Goal: Transaction & Acquisition: Book appointment/travel/reservation

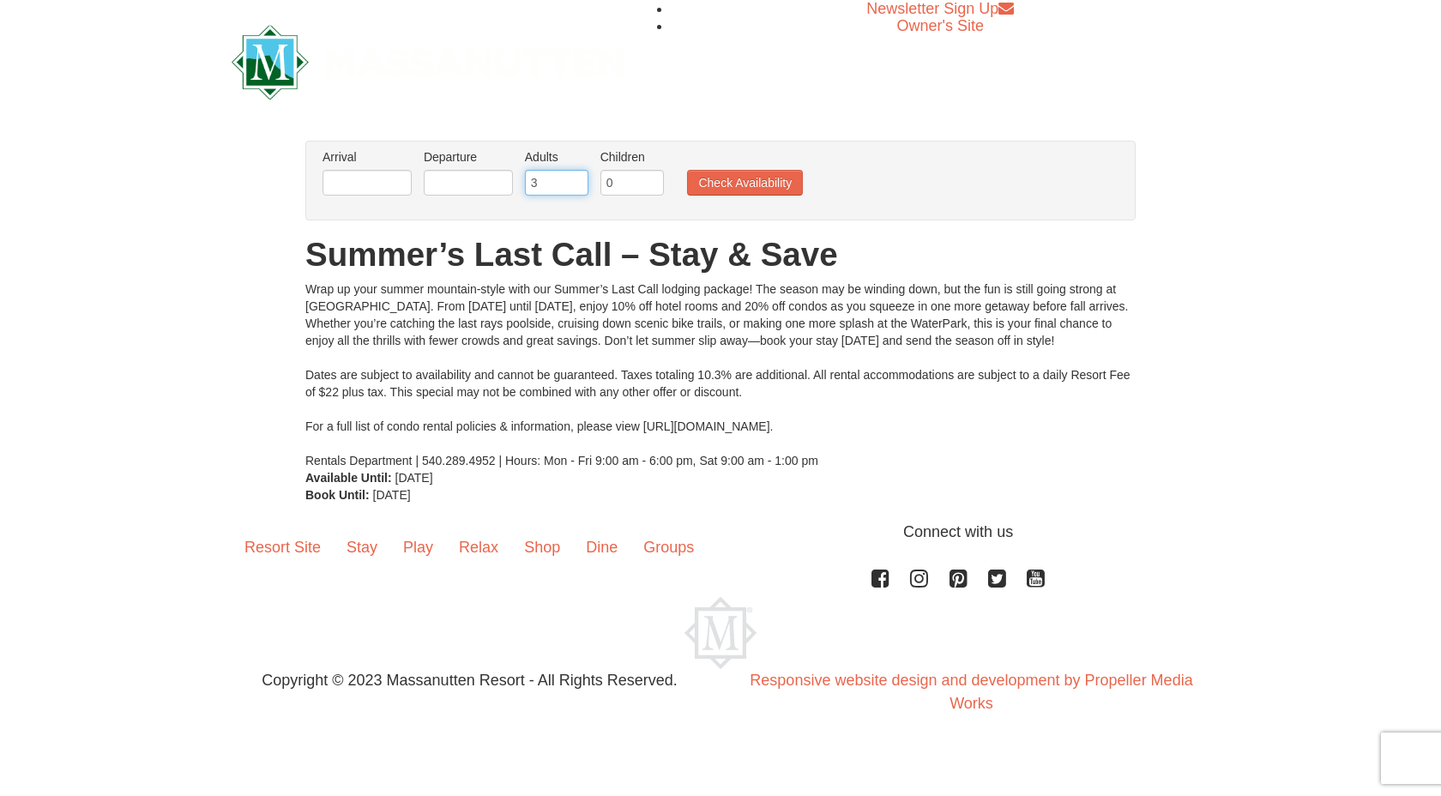
type input "3"
click at [578, 181] on input "3" at bounding box center [556, 183] width 63 height 26
type input "1"
click at [653, 179] on input "1" at bounding box center [631, 183] width 63 height 26
click at [393, 182] on input "text" at bounding box center [367, 183] width 89 height 26
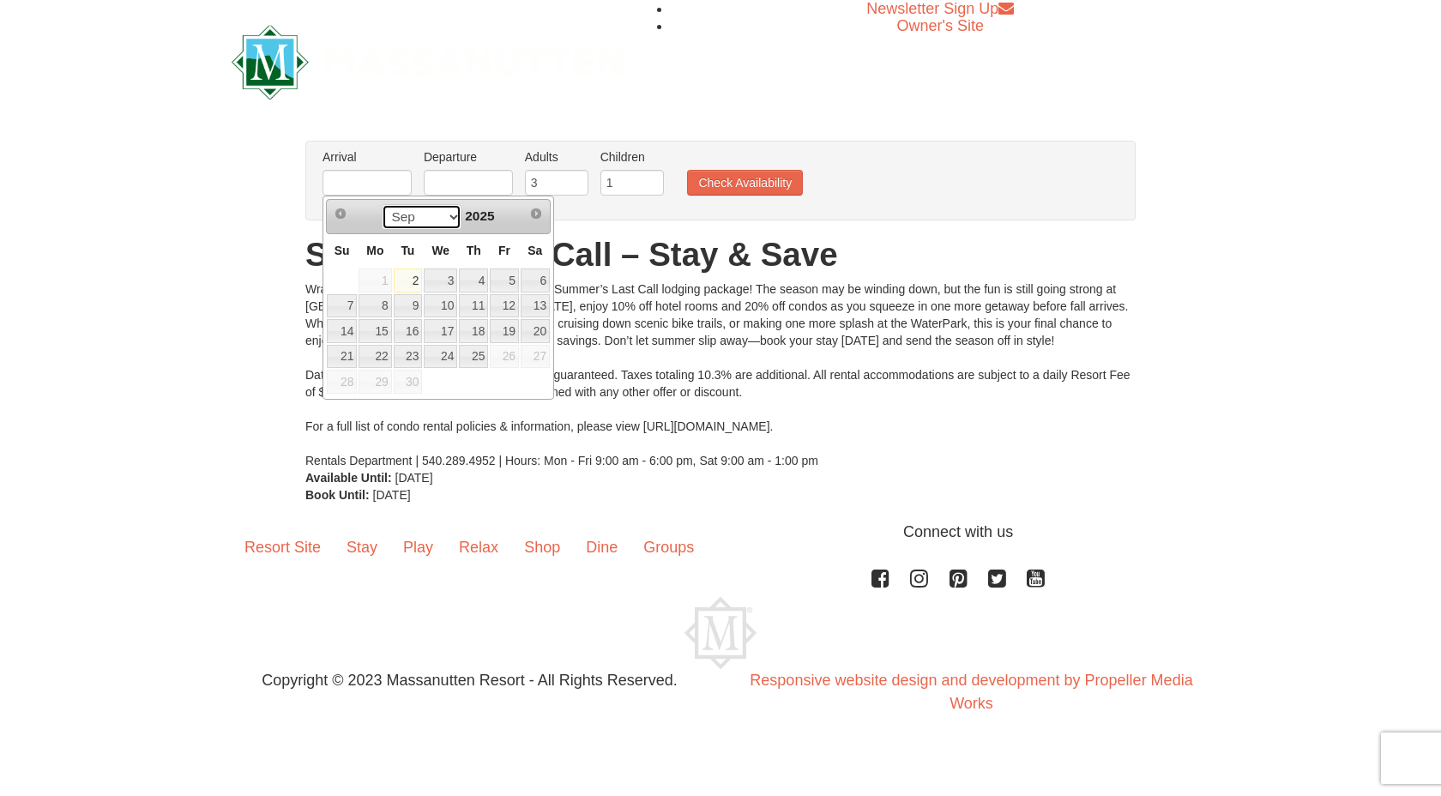
click at [443, 216] on select "Sep" at bounding box center [422, 217] width 80 height 26
click at [433, 209] on select "Sep" at bounding box center [422, 217] width 80 height 26
click at [514, 304] on link "12" at bounding box center [504, 306] width 29 height 24
type input "[DATE]"
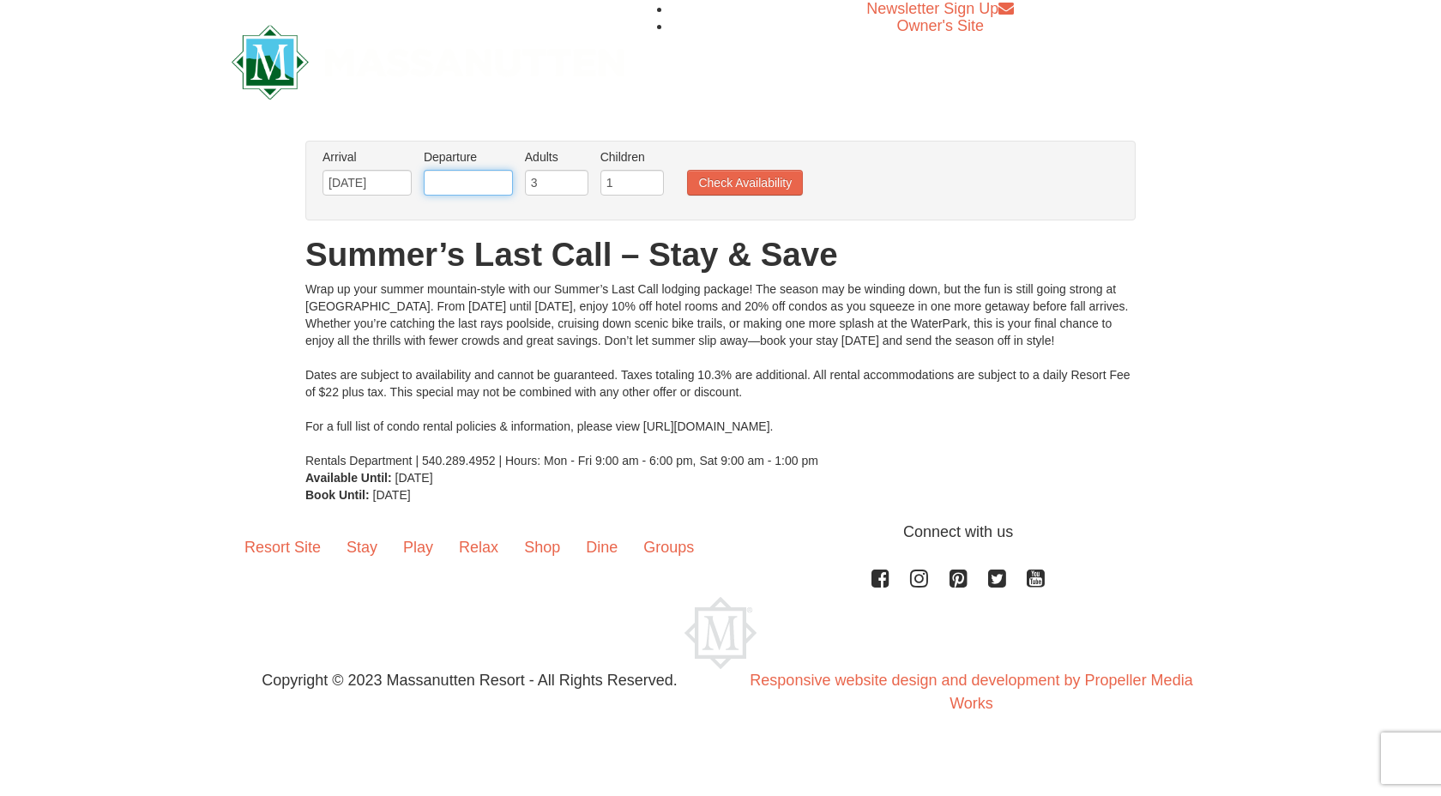
click at [475, 187] on input "text" at bounding box center [468, 183] width 89 height 26
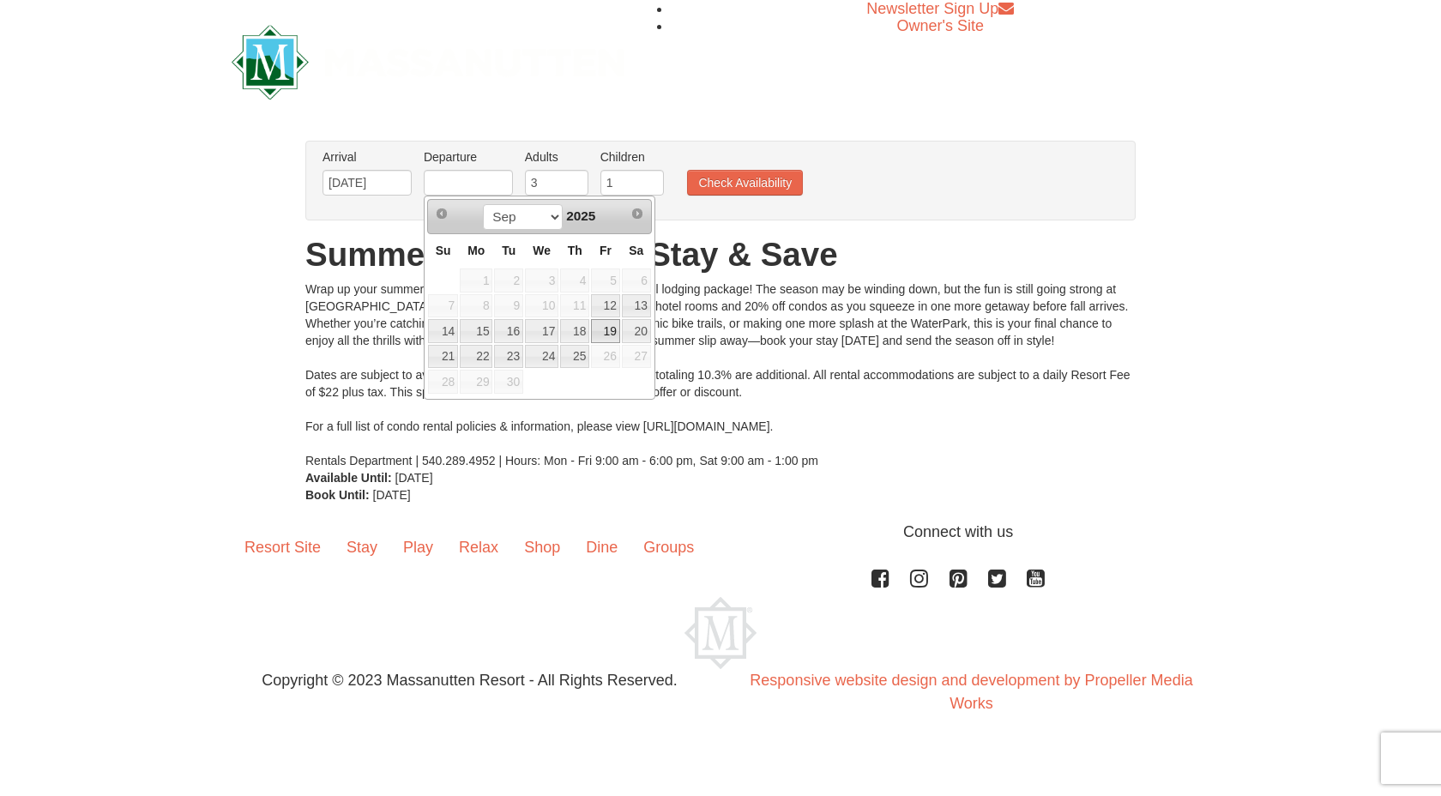
click at [599, 326] on link "19" at bounding box center [605, 331] width 29 height 24
type input "[DATE]"
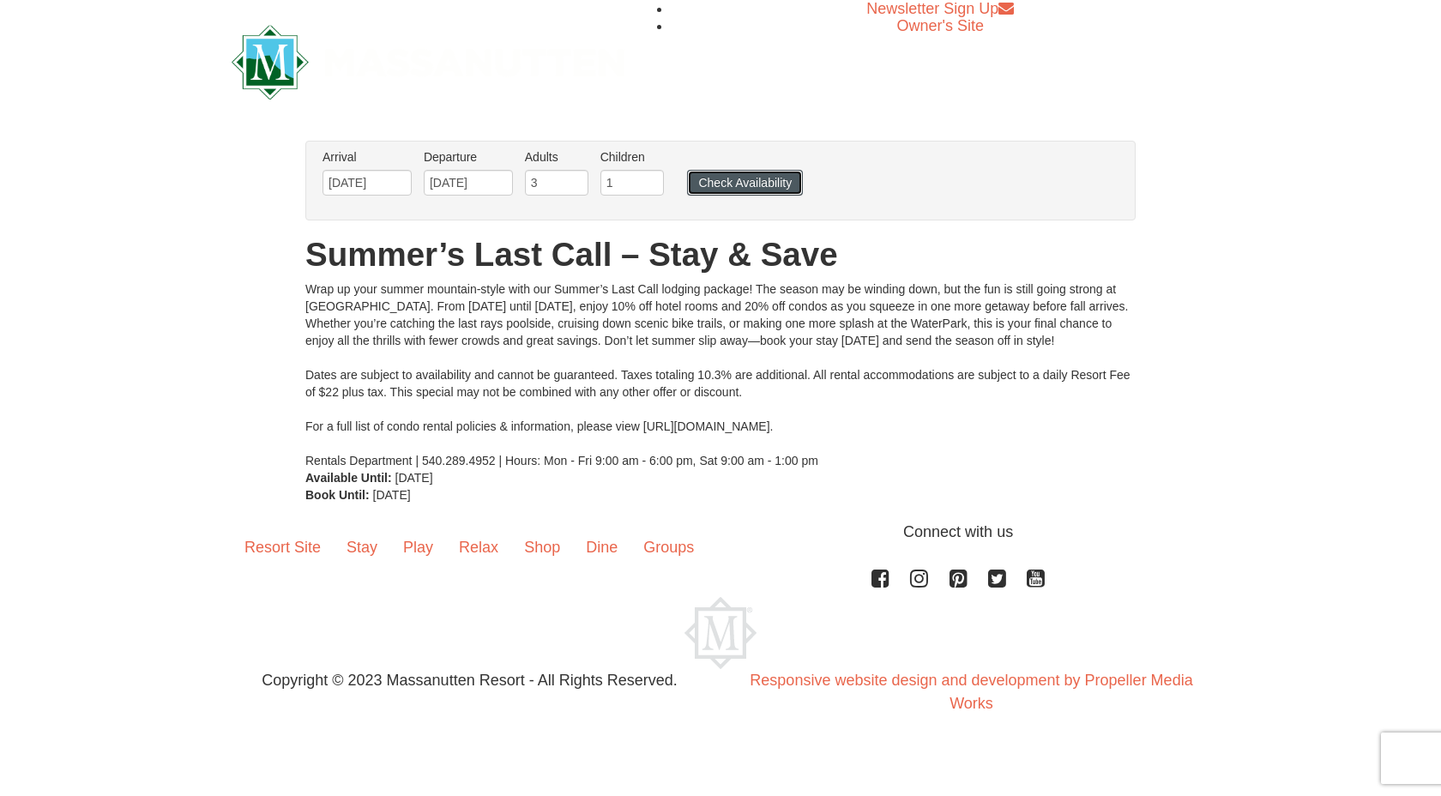
click at [746, 181] on button "Check Availability" at bounding box center [745, 183] width 116 height 26
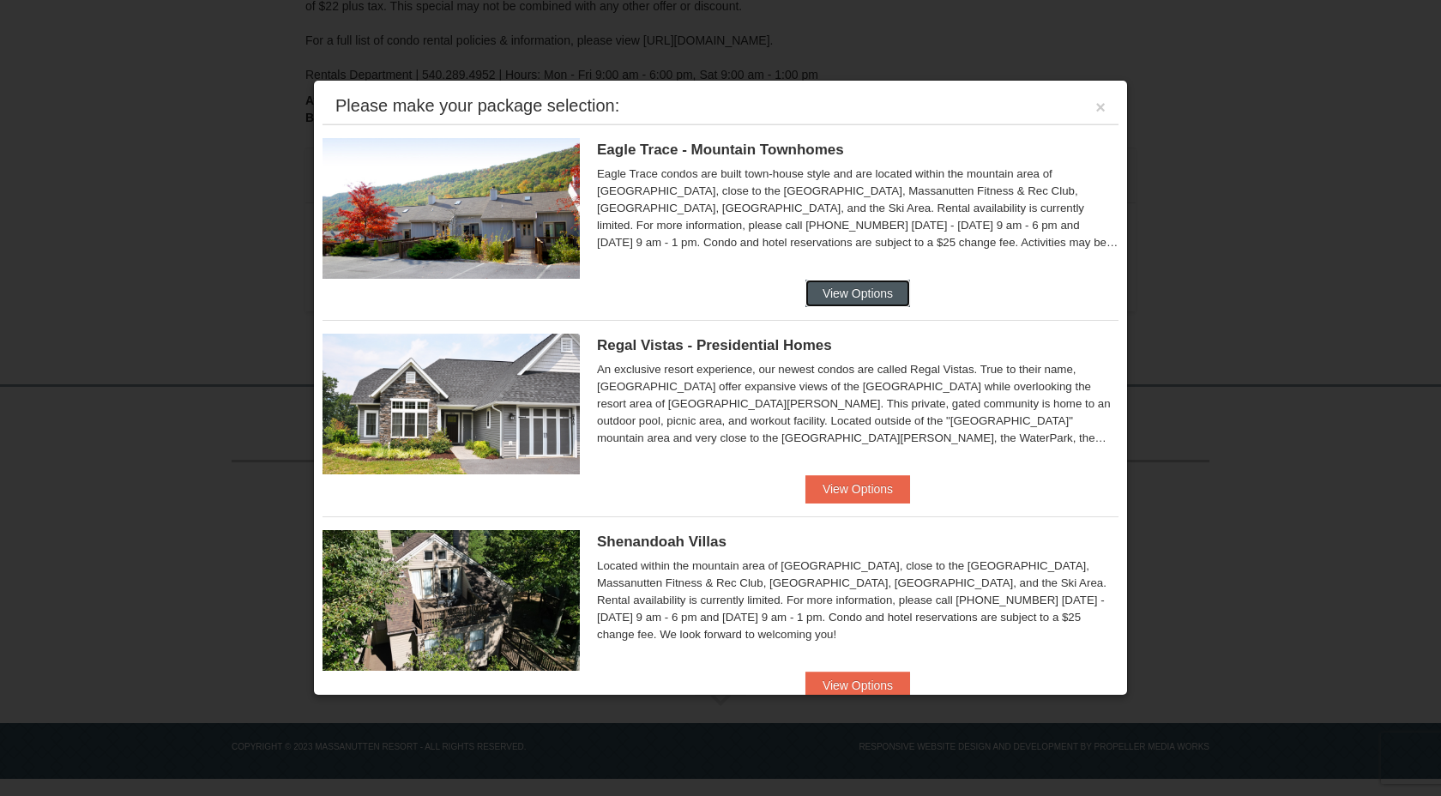
click at [849, 281] on button "View Options" at bounding box center [857, 293] width 105 height 27
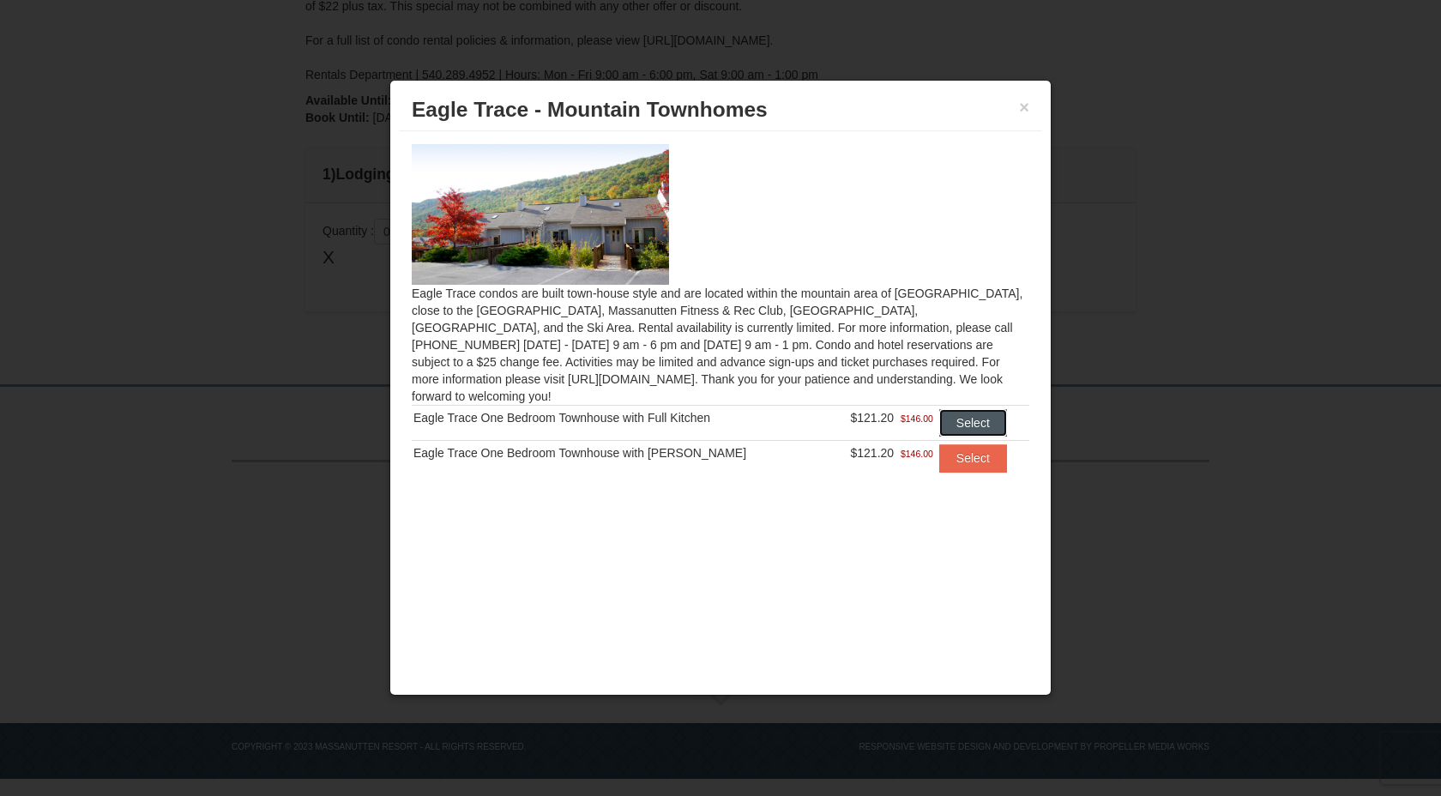
click at [949, 409] on button "Select" at bounding box center [973, 422] width 68 height 27
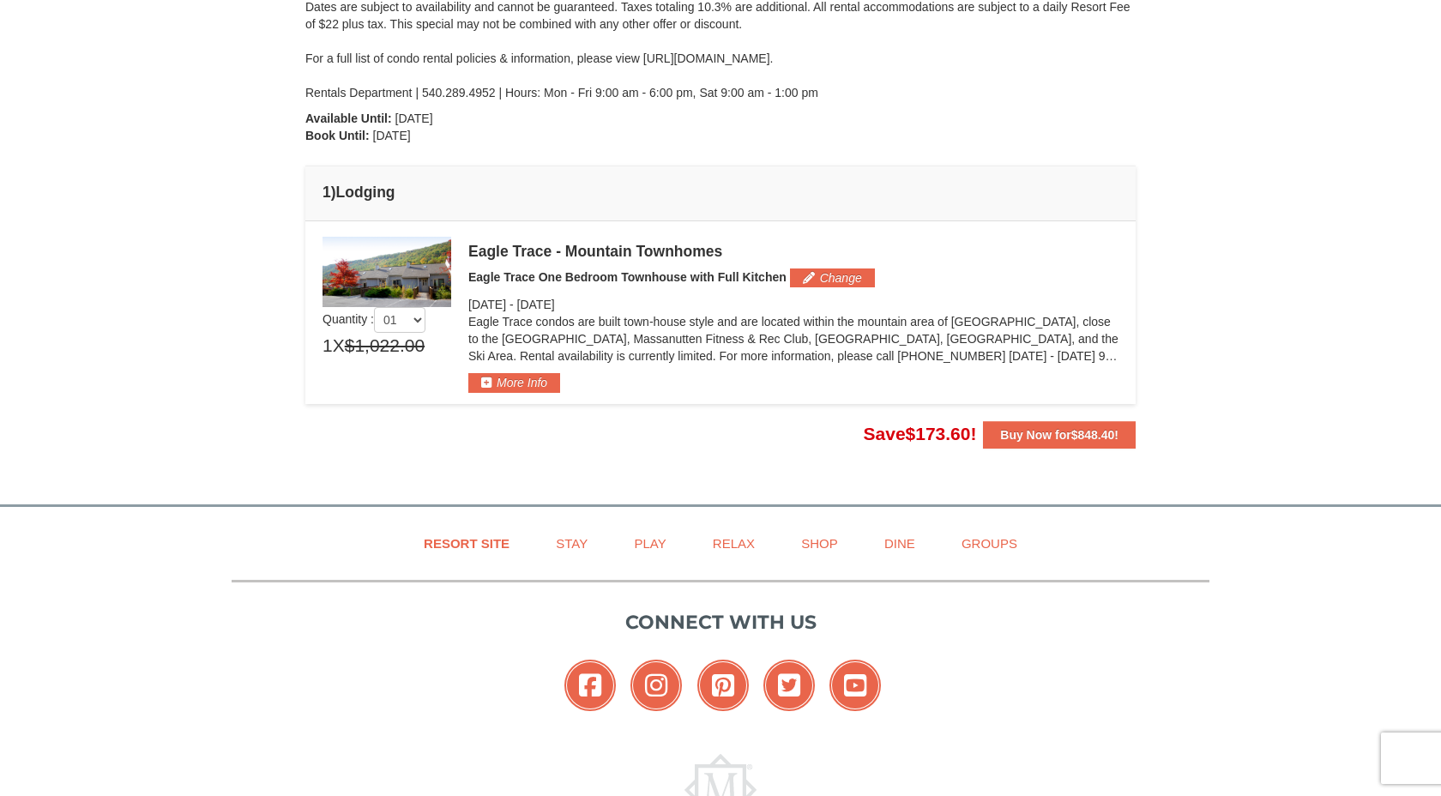
scroll to position [324, 0]
